Goal: Information Seeking & Learning: Learn about a topic

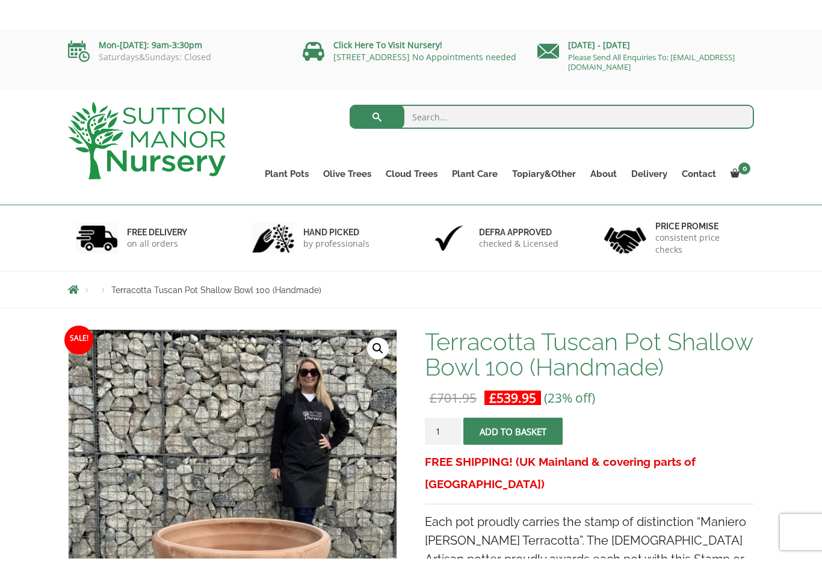
scroll to position [1, 0]
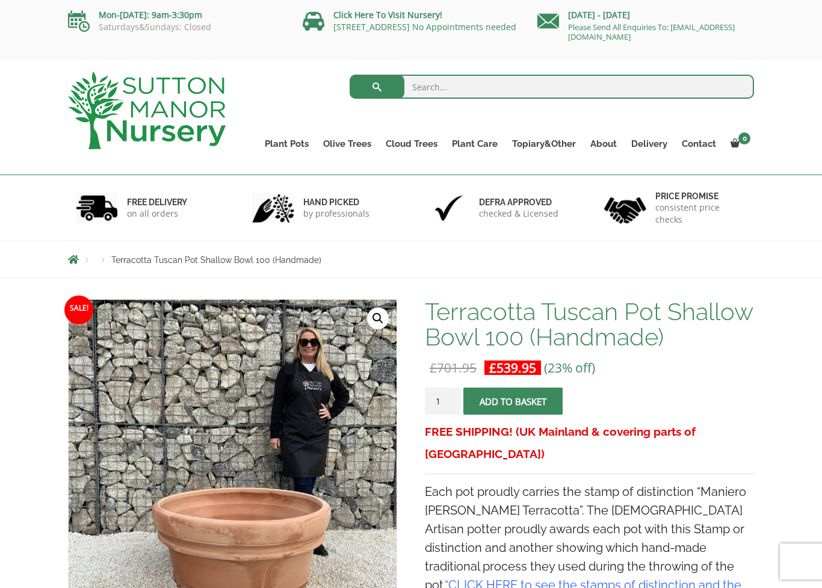
click at [0, 0] on link "Gnarled Olive Trees (Bella Range)" at bounding box center [0, 0] width 0 height 0
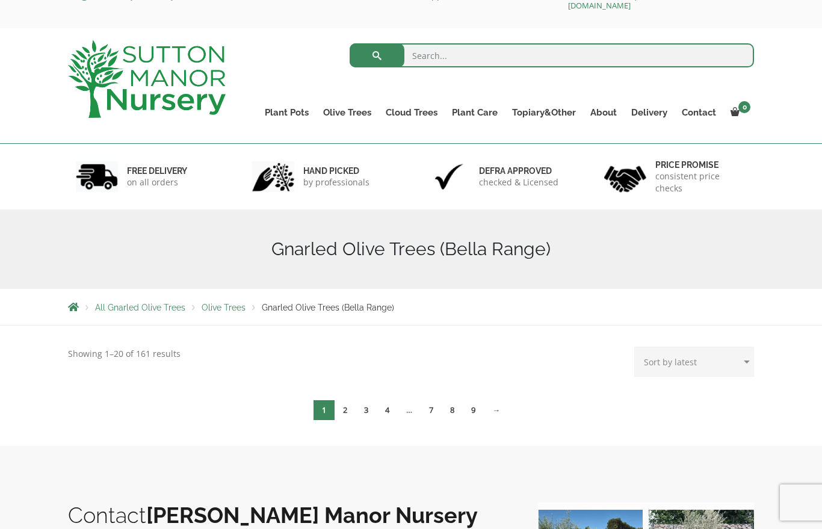
scroll to position [31, 0]
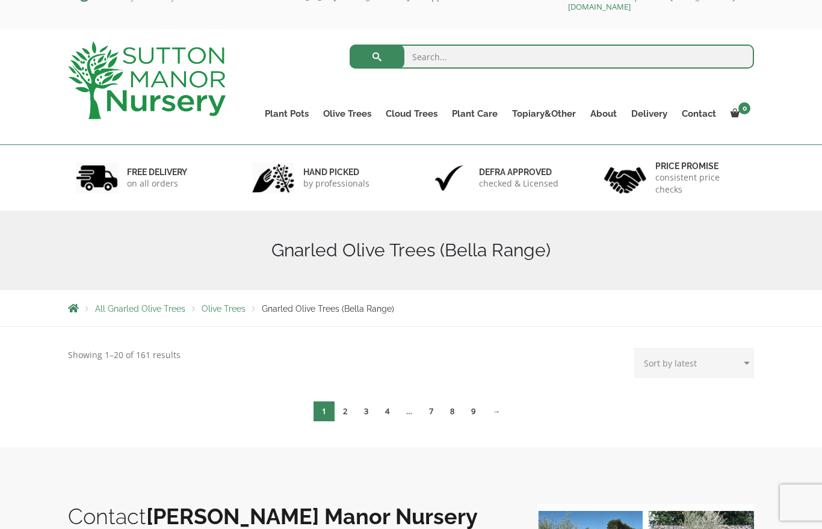
click at [225, 308] on span "Olive Trees" at bounding box center [224, 309] width 44 height 10
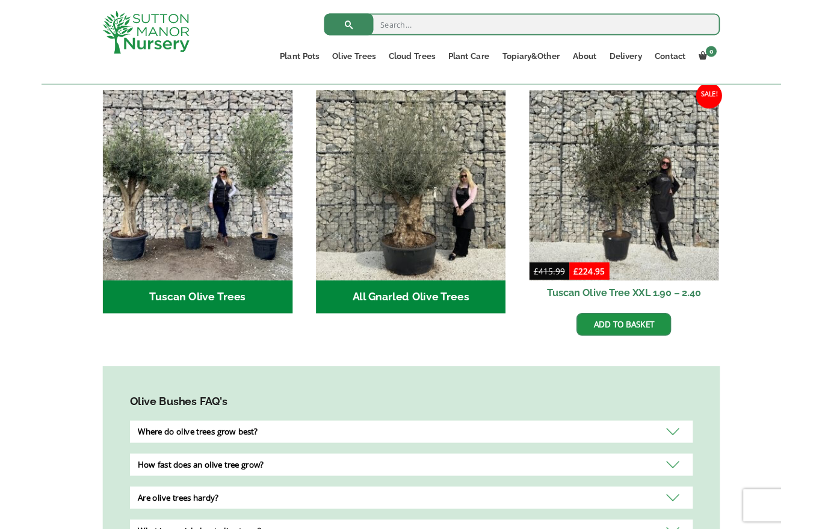
scroll to position [436, 0]
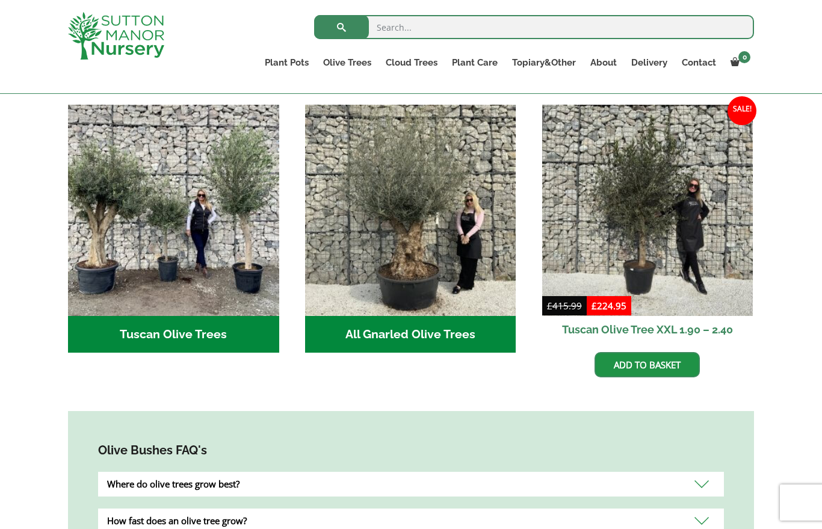
click at [438, 185] on img "Visit product category All Gnarled Olive Trees" at bounding box center [410, 210] width 211 height 211
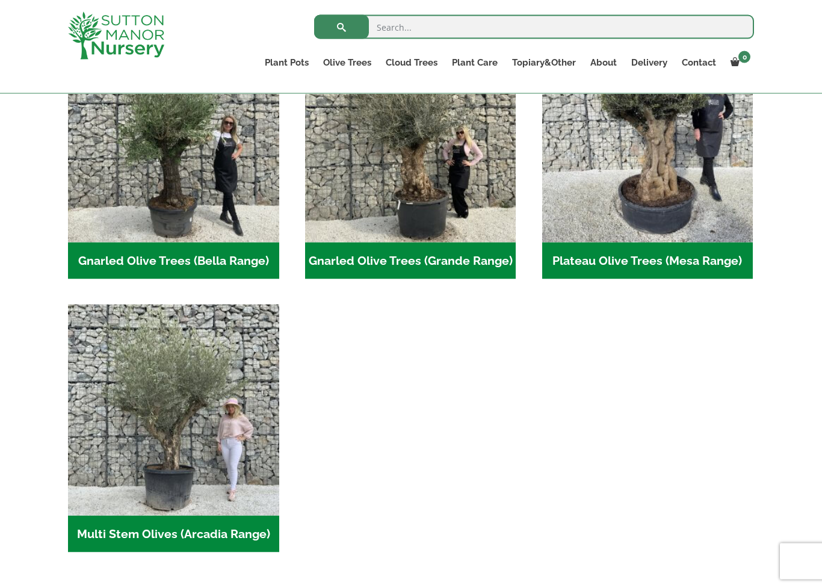
scroll to position [328, 0]
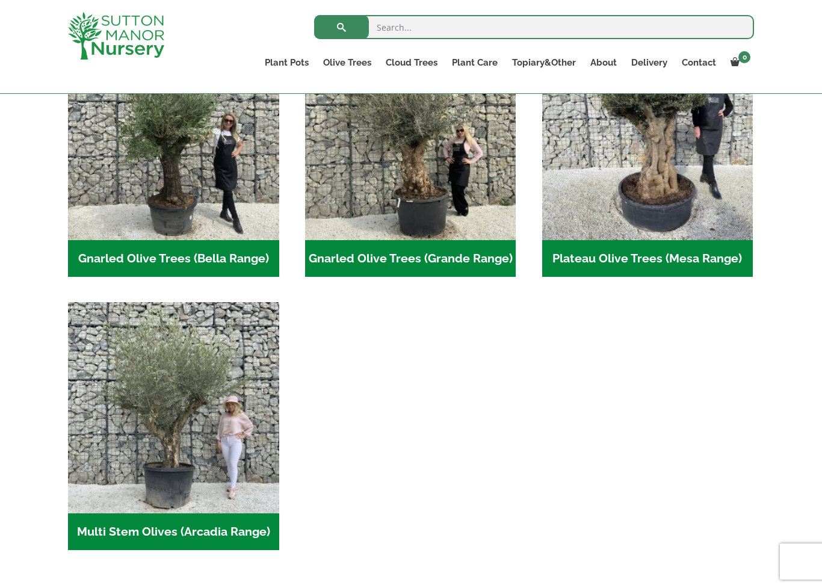
click at [101, 528] on h2 "Multi Stem Olives (Arcadia Range) (15)" at bounding box center [173, 531] width 211 height 37
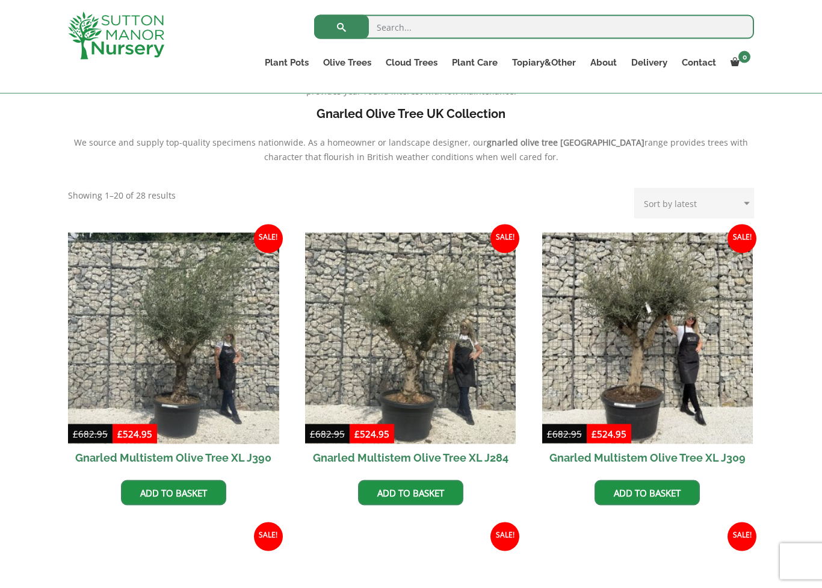
scroll to position [384, 0]
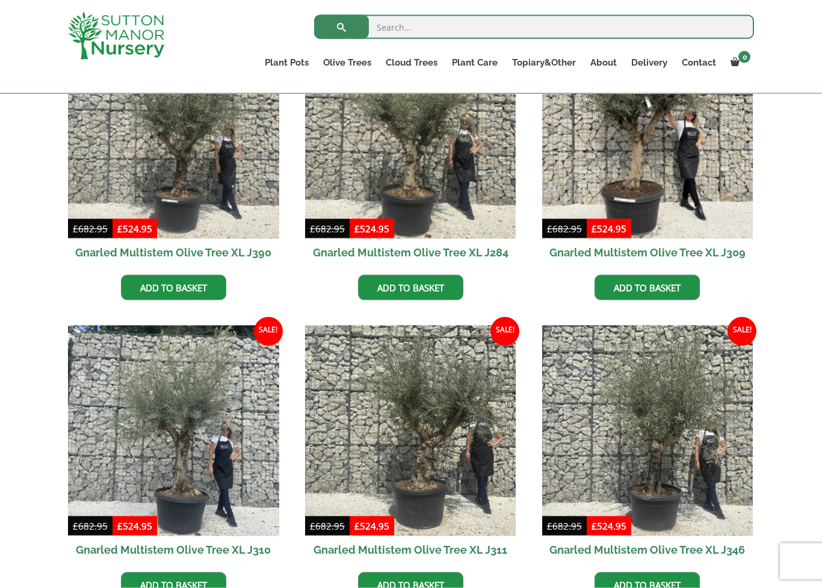
scroll to position [589, 0]
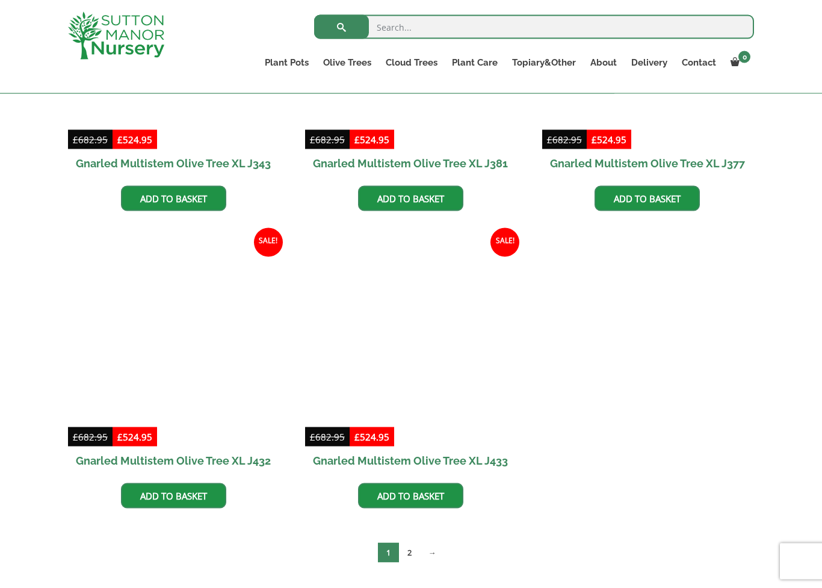
scroll to position [1571, 0]
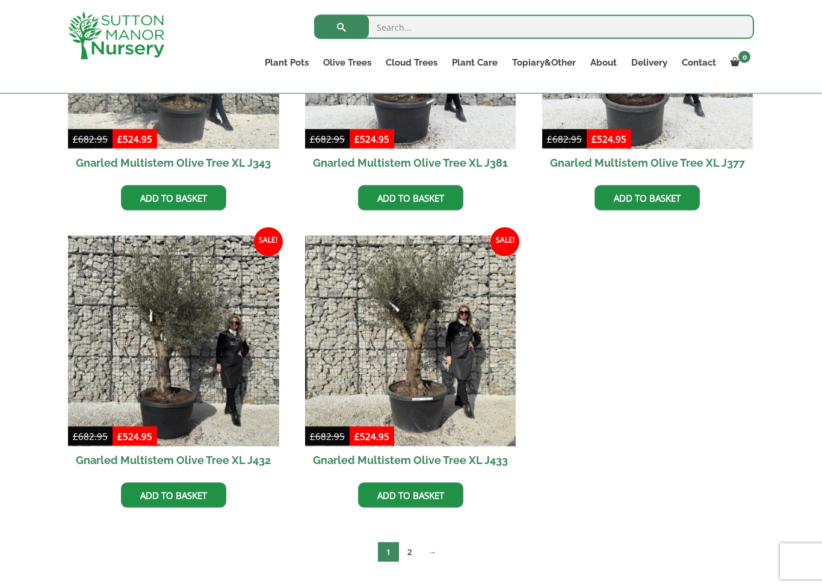
click at [414, 528] on link "2" at bounding box center [409, 552] width 21 height 20
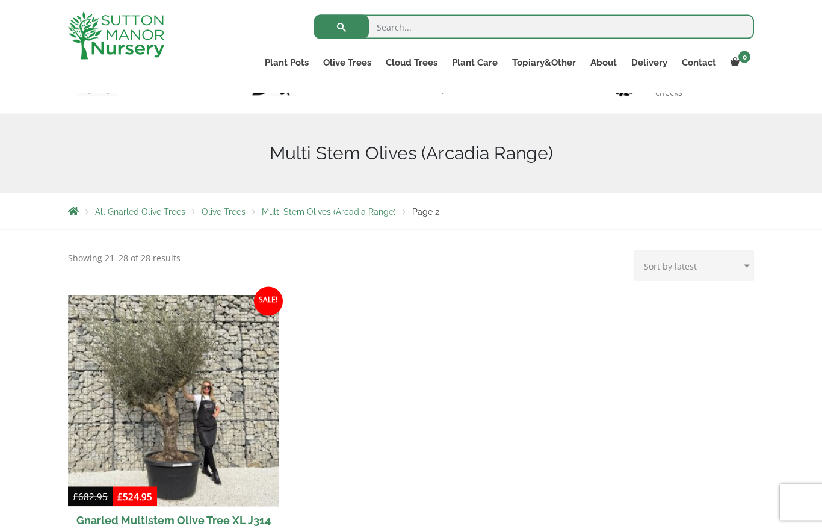
scroll to position [107, 0]
click at [96, 426] on img at bounding box center [173, 400] width 211 height 211
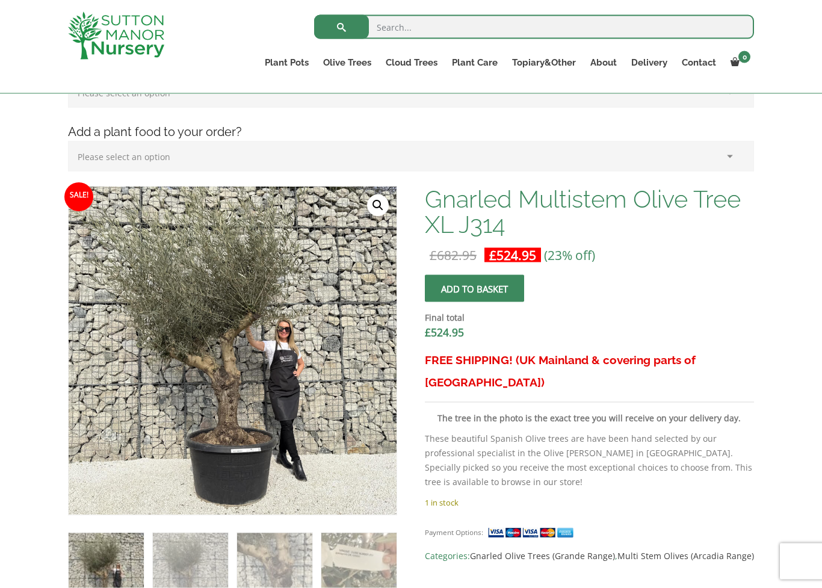
scroll to position [284, 0]
click at [138, 435] on img at bounding box center [335, 453] width 533 height 533
click at [379, 205] on link "🔍" at bounding box center [378, 205] width 22 height 22
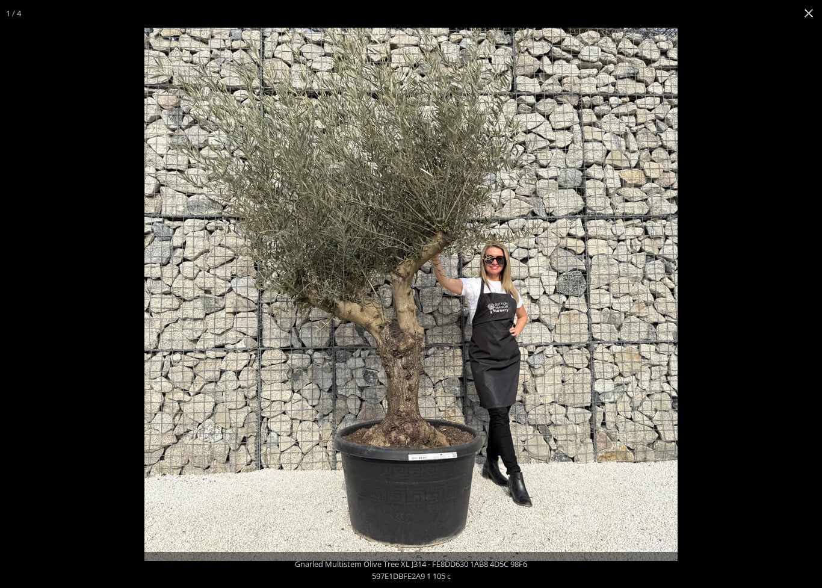
click at [813, 16] on button "Close (Esc)" at bounding box center [809, 13] width 26 height 26
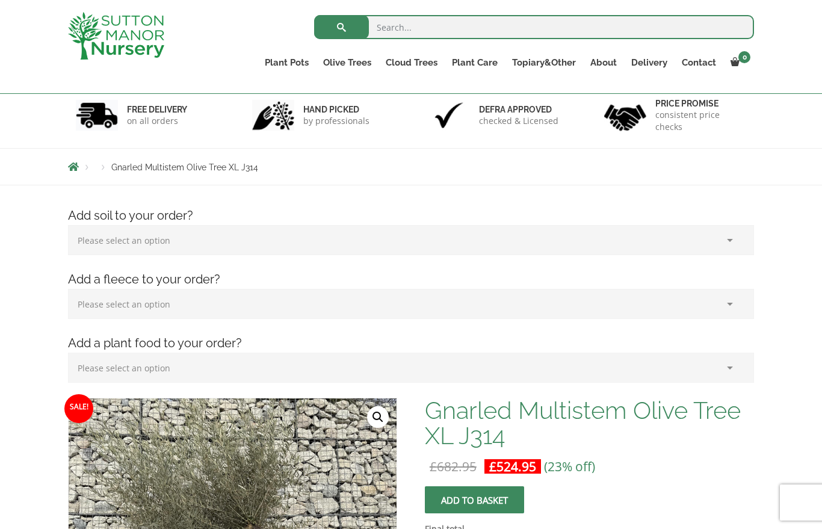
scroll to position [0, 0]
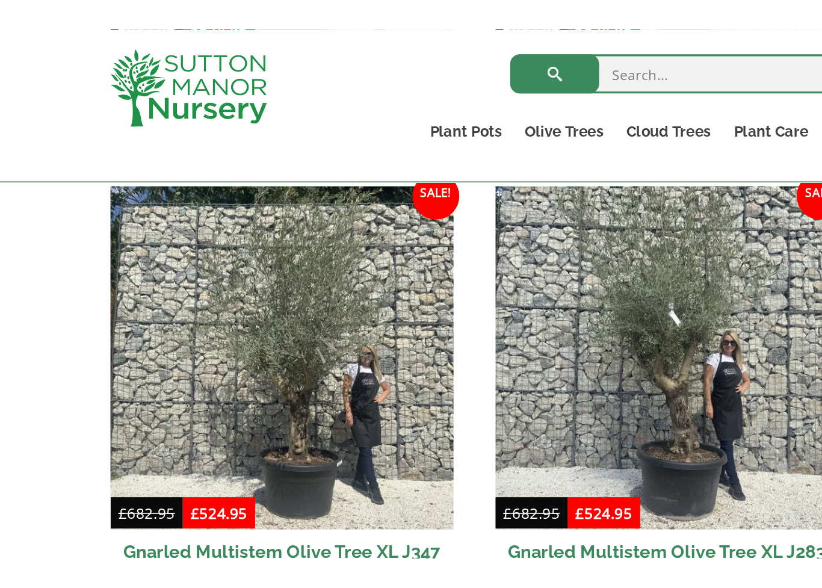
scroll to position [1112, 0]
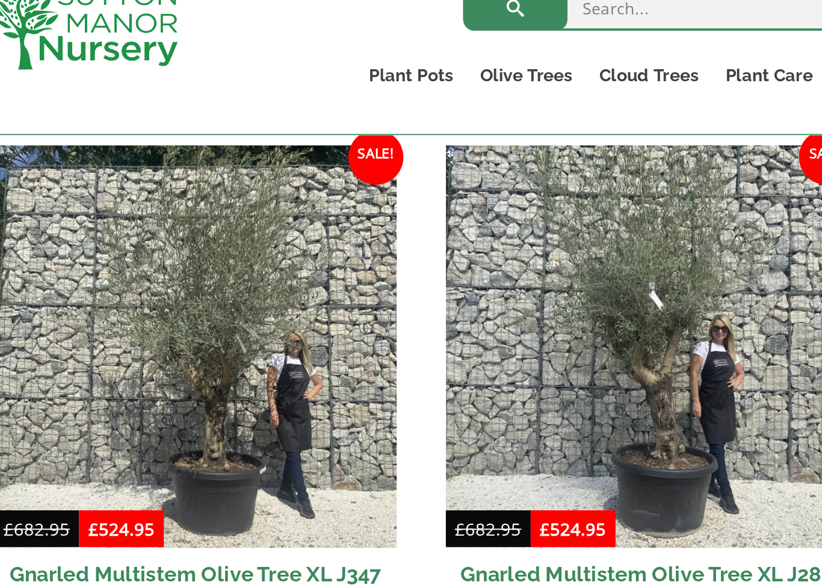
click at [159, 199] on img at bounding box center [173, 204] width 211 height 211
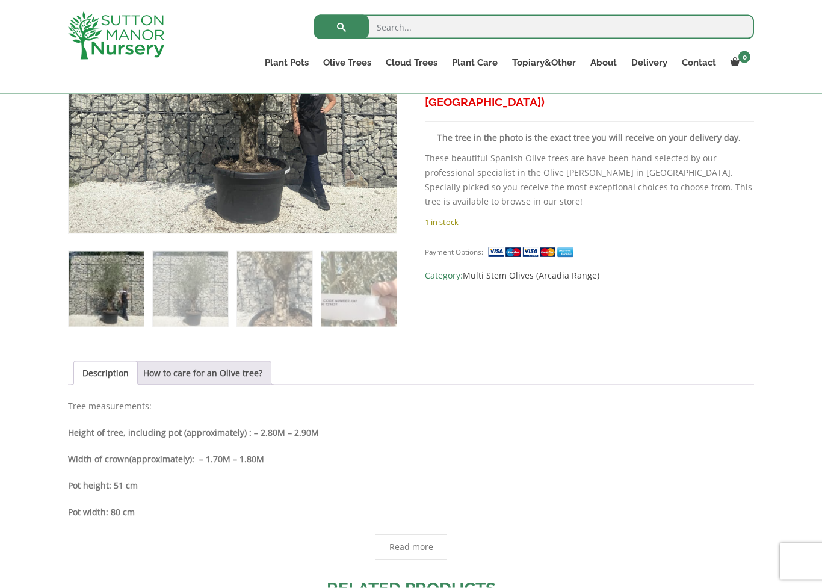
scroll to position [564, 0]
click at [178, 373] on link "How to care for an Olive tree?" at bounding box center [202, 372] width 119 height 23
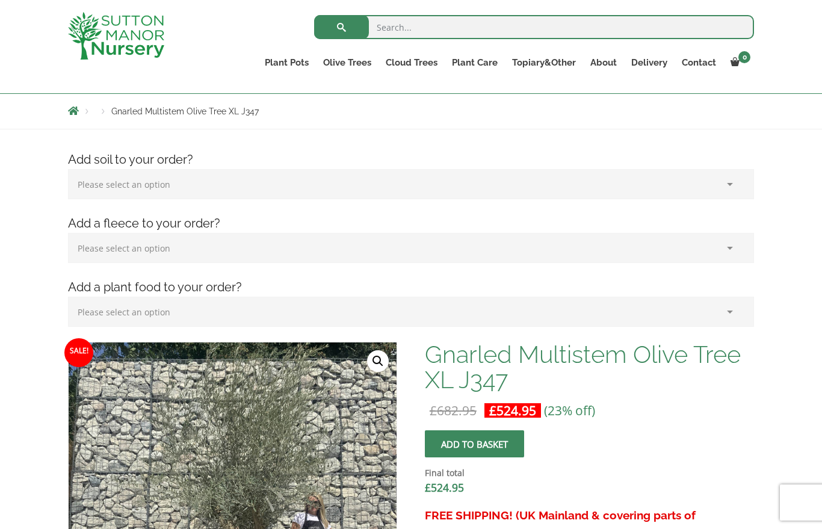
scroll to position [107, 0]
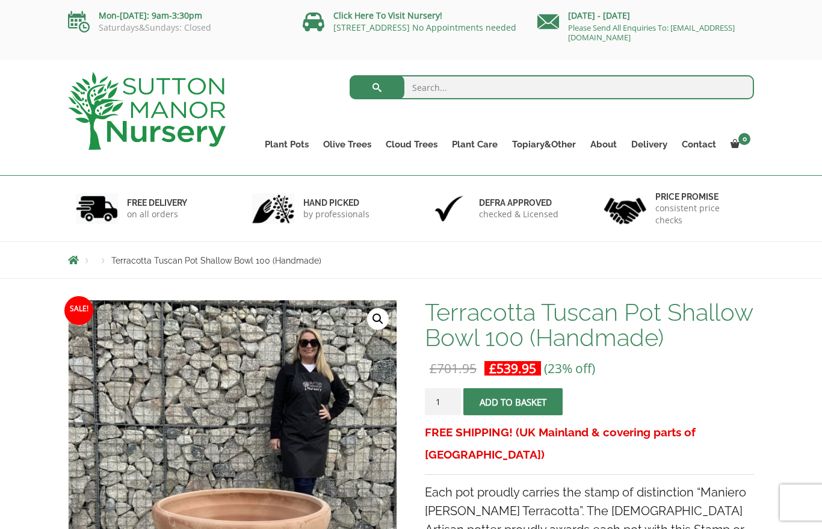
click at [0, 0] on link "Ilex Crenata Cloud Trees" at bounding box center [0, 0] width 0 height 0
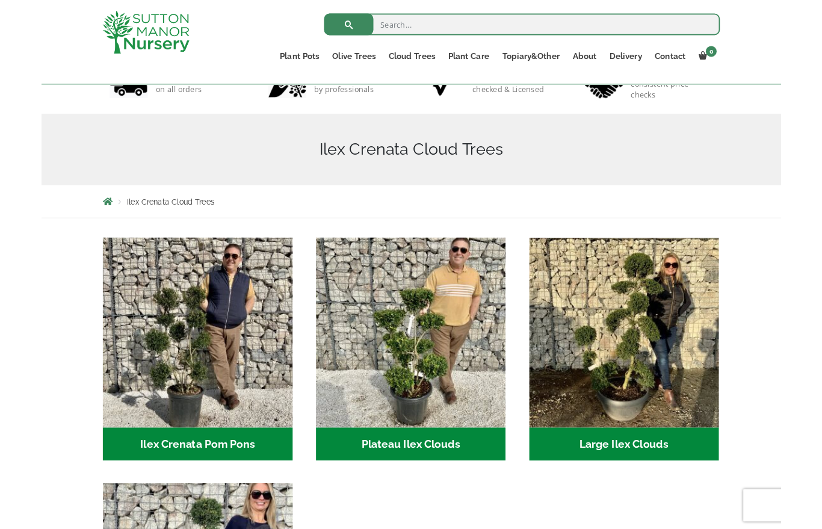
scroll to position [93, 0]
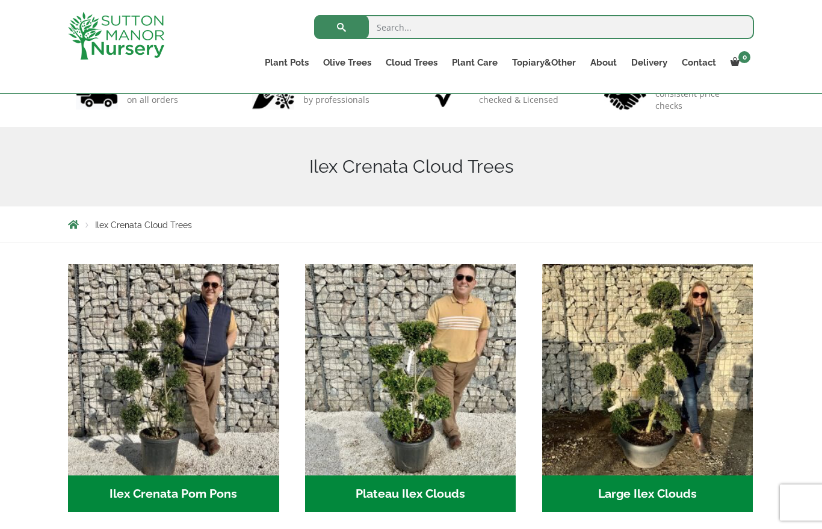
click at [0, 0] on link "Acers" at bounding box center [0, 0] width 0 height 0
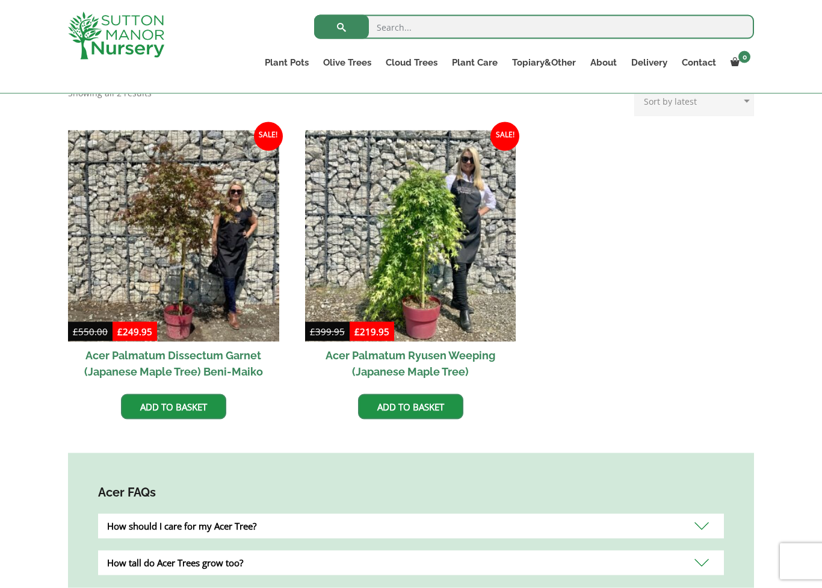
scroll to position [318, 0]
click at [37, 456] on div "Acer Trees also known as Japanese Maple are deciduous plants that grow slowly. …" at bounding box center [411, 327] width 822 height 620
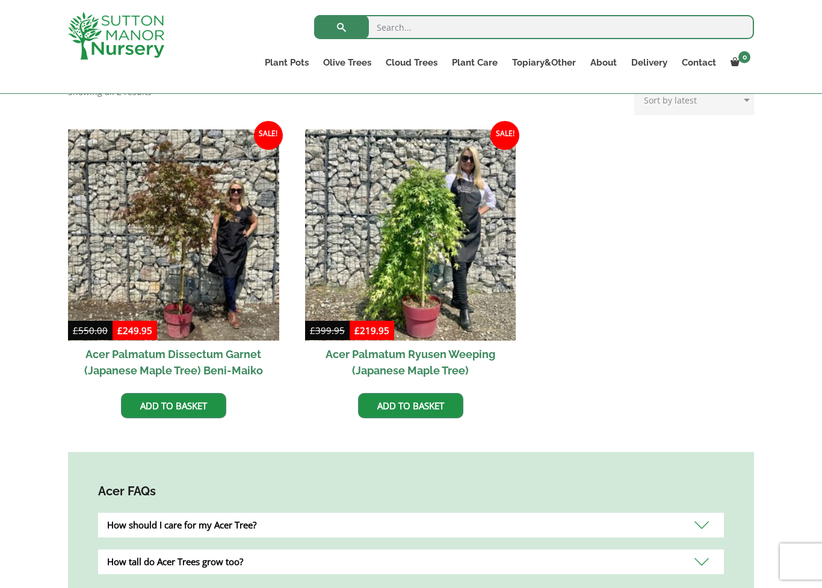
click at [477, 211] on img at bounding box center [410, 234] width 211 height 211
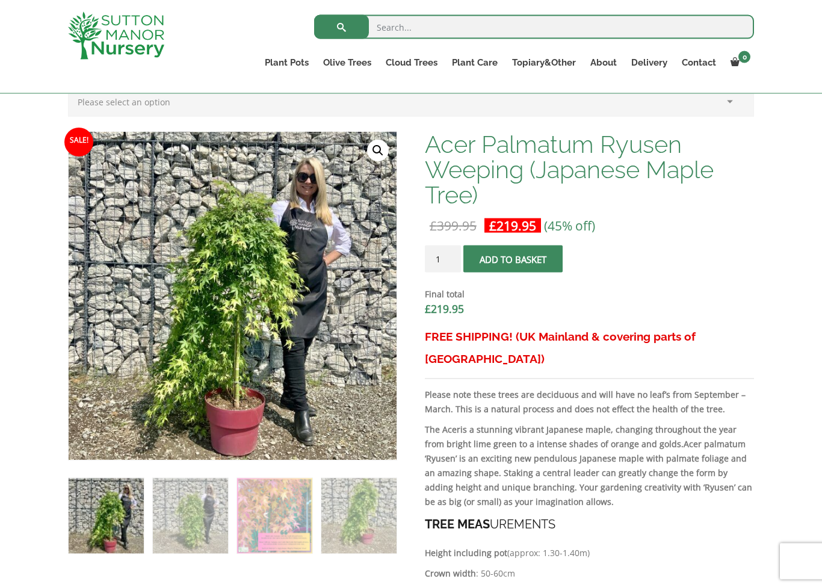
scroll to position [338, 0]
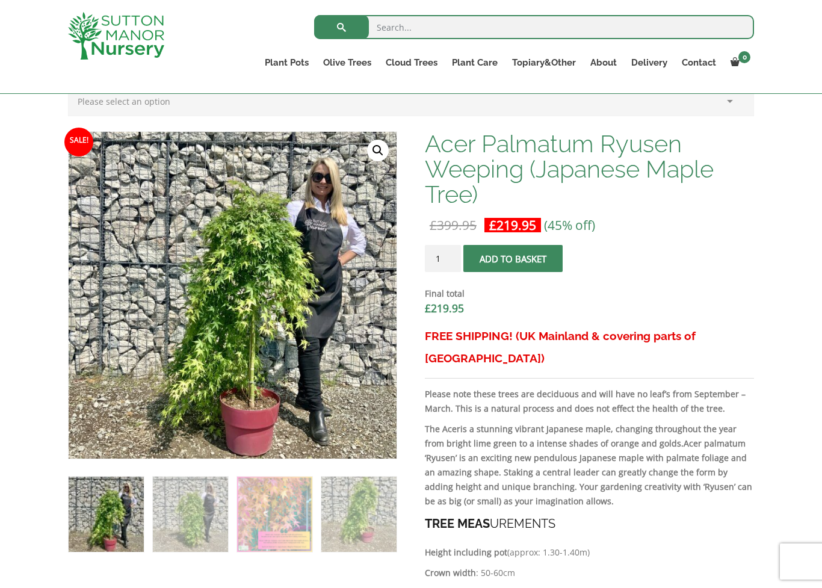
click at [138, 398] on img at bounding box center [370, 433] width 602 height 602
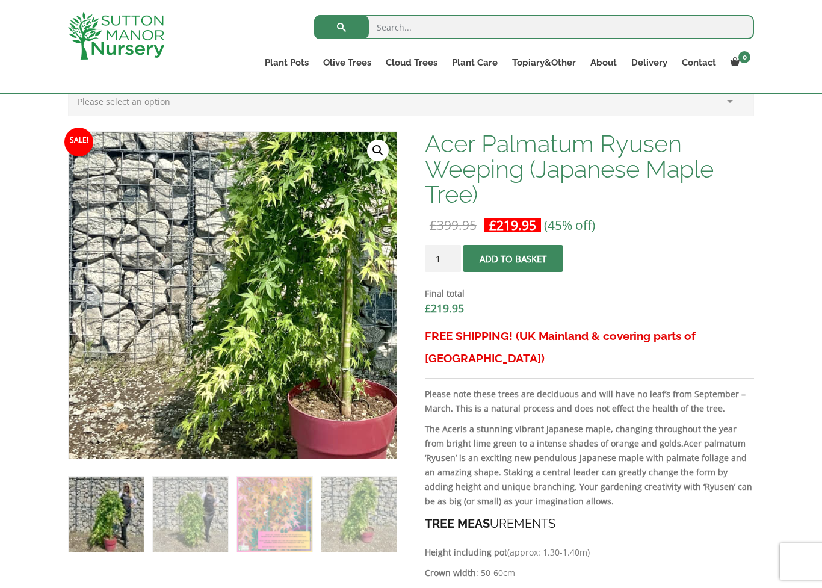
click at [385, 155] on link "🔍" at bounding box center [378, 151] width 22 height 22
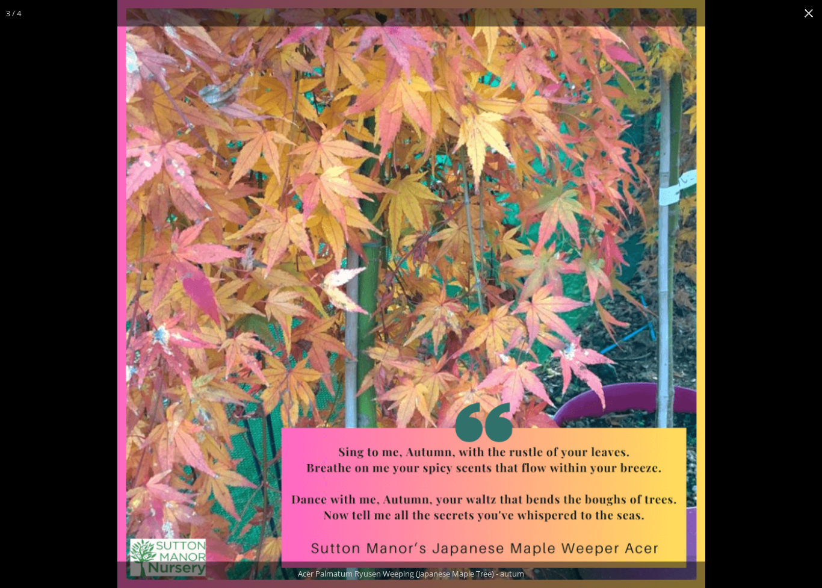
click at [811, 5] on button "Close (Esc)" at bounding box center [809, 13] width 26 height 26
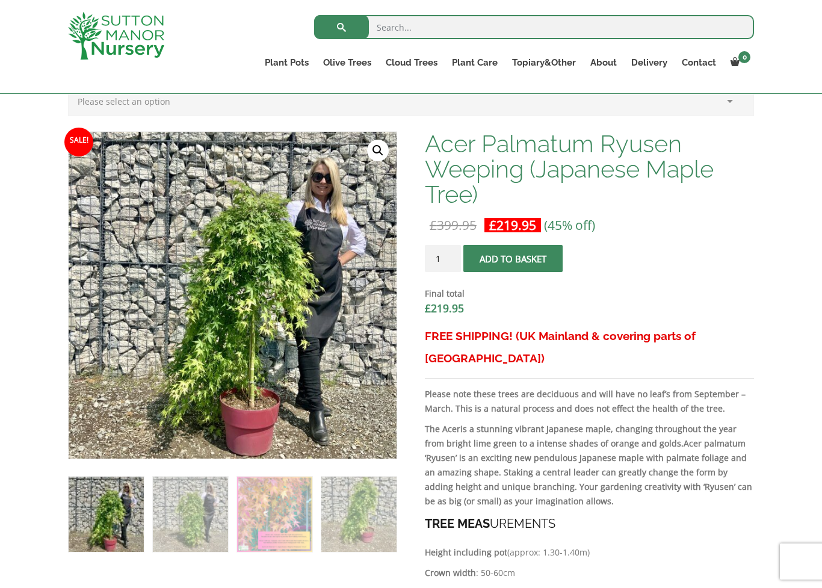
click at [0, 0] on link "Cylinders Traditionals" at bounding box center [0, 0] width 0 height 0
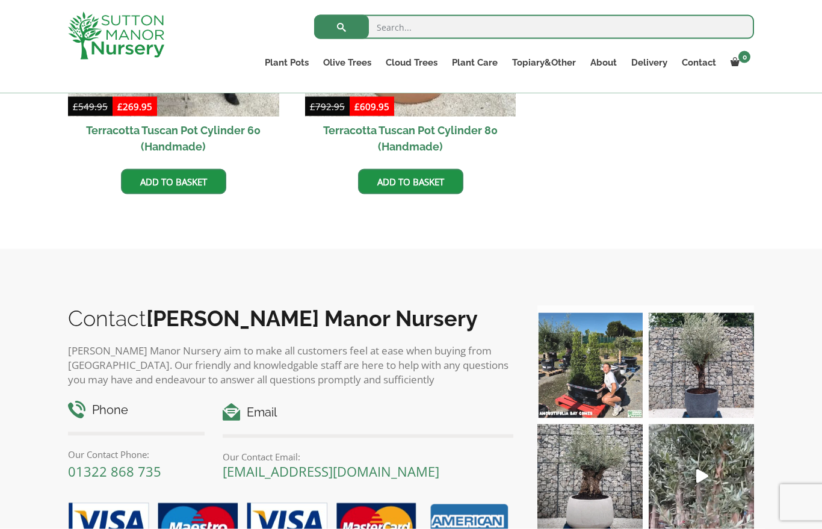
scroll to position [733, 0]
click at [673, 23] on input "search" at bounding box center [534, 27] width 440 height 24
type input "Citrus"
click at [341, 27] on button "submit" at bounding box center [341, 27] width 55 height 24
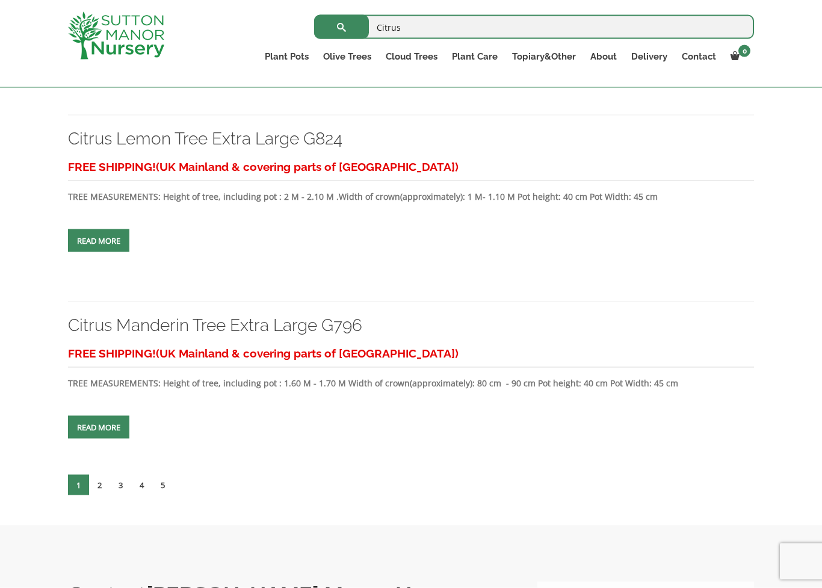
scroll to position [1742, 0]
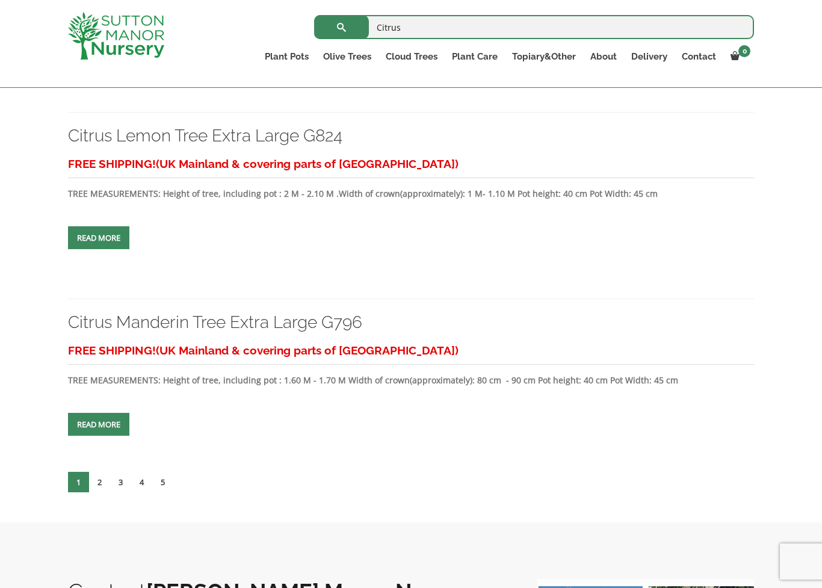
click at [75, 332] on link "Citrus Manderin Tree Extra Large G796" at bounding box center [215, 322] width 294 height 20
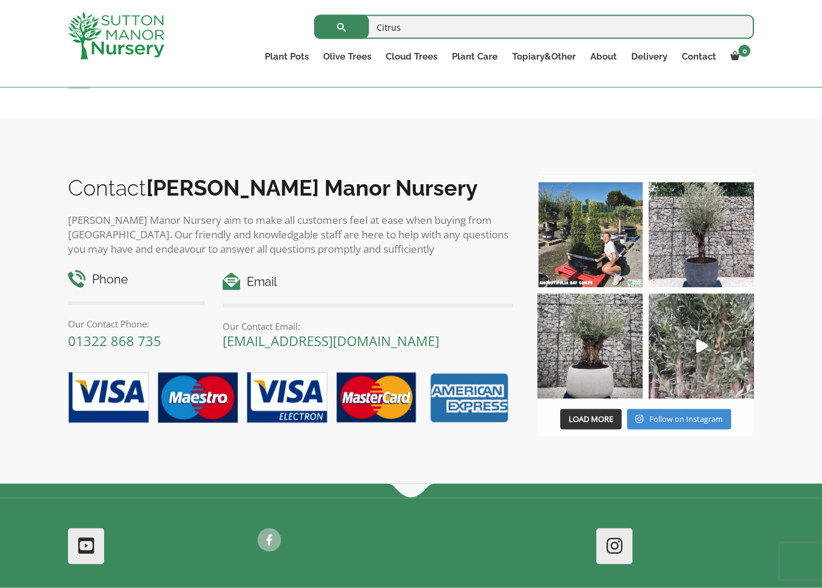
scroll to position [2147, 0]
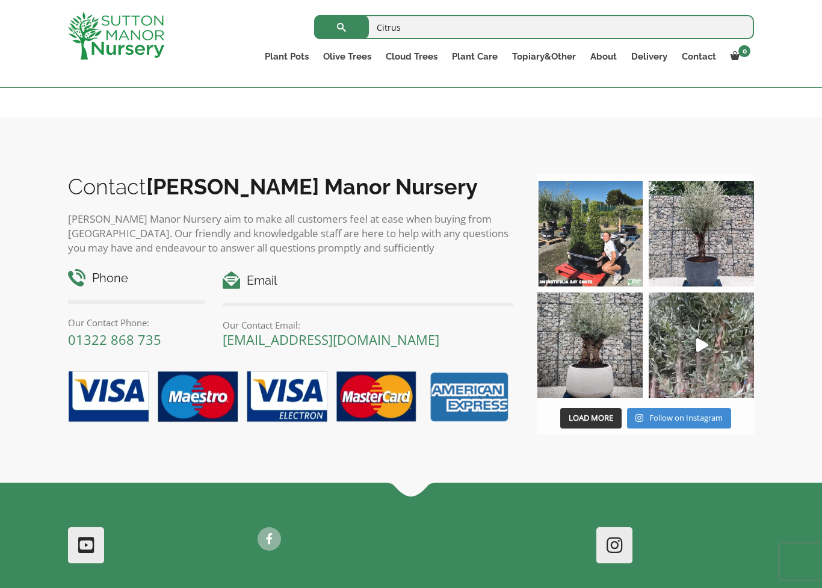
click at [99, 87] on link "2" at bounding box center [99, 77] width 21 height 20
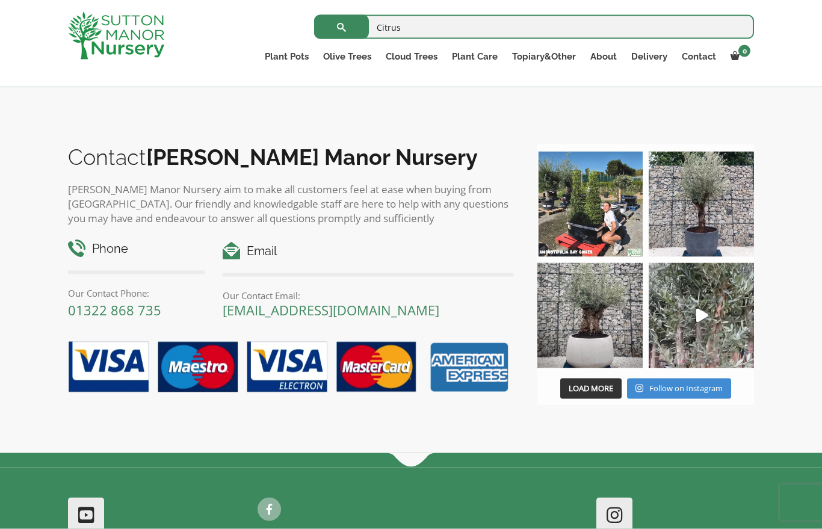
scroll to position [2177, 0]
click at [119, 57] on link "3" at bounding box center [120, 47] width 21 height 20
